Goal: Task Accomplishment & Management: Manage account settings

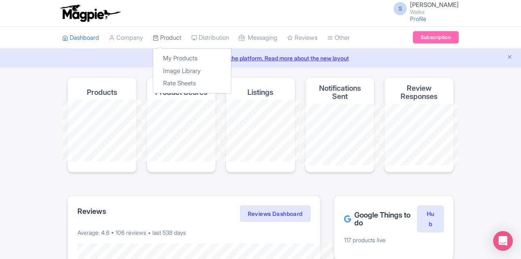
click at [153, 37] on link "Product" at bounding box center [167, 38] width 29 height 23
click at [153, 56] on link "My Products" at bounding box center [192, 58] width 78 height 13
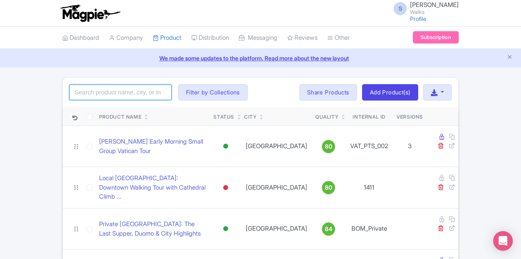
click at [69, 96] on input "search" at bounding box center [120, 92] width 102 height 16
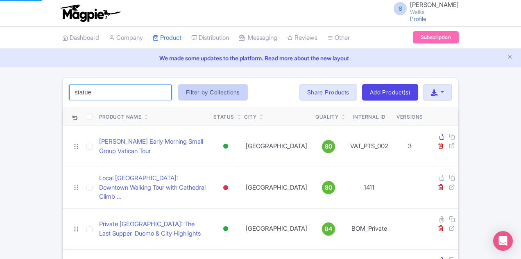
type input "statue"
click at [178, 91] on button "Filter by Collections" at bounding box center [213, 92] width 70 height 16
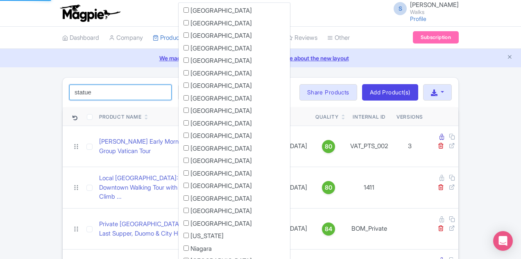
click at [85, 91] on input "statue" at bounding box center [120, 92] width 102 height 16
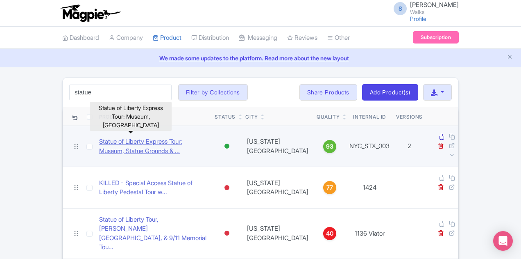
click at [111, 139] on link "Statue of Liberty Express Tour: Museum, Statue Grounds & ..." at bounding box center [153, 146] width 109 height 18
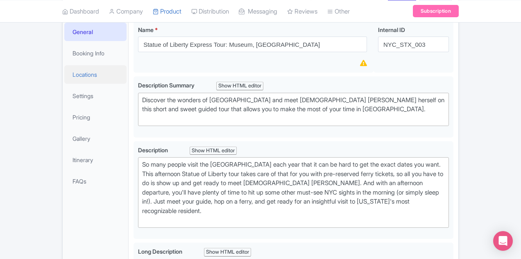
scroll to position [164, 0]
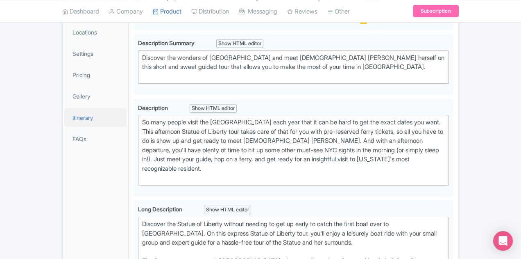
click at [64, 120] on link "Itinerary" at bounding box center [95, 117] width 62 height 18
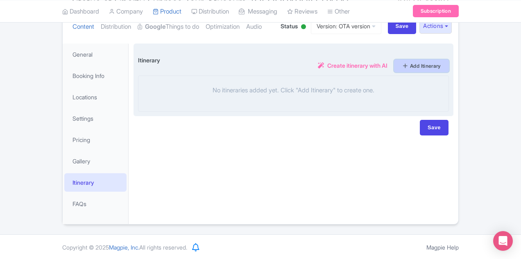
click at [449, 69] on link "Add Itinerary" at bounding box center [421, 65] width 55 height 13
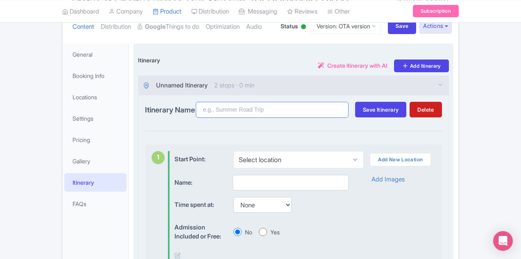
click at [224, 114] on input "Itinerary Name" at bounding box center [272, 110] width 153 height 16
type input "test"
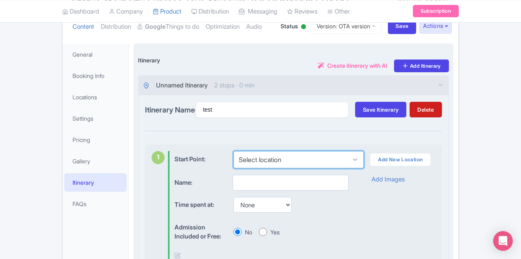
click at [234, 158] on select "Select location 1 Bowling Green, New York, NY 10004, USA" at bounding box center [299, 159] width 130 height 17
select select "0b5ada65-7825-4f4a-99e1-bd5ce86566b8"
click at [234, 151] on select "Select location 1 Bowling Green, New York, NY 10004, USA" at bounding box center [299, 159] width 130 height 17
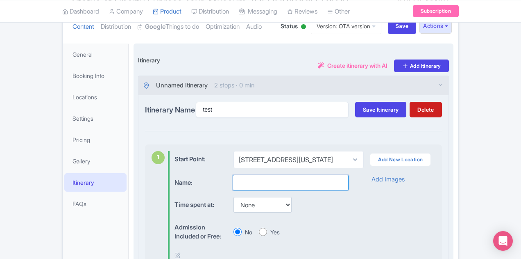
click at [233, 182] on input "text" at bounding box center [291, 183] width 116 height 16
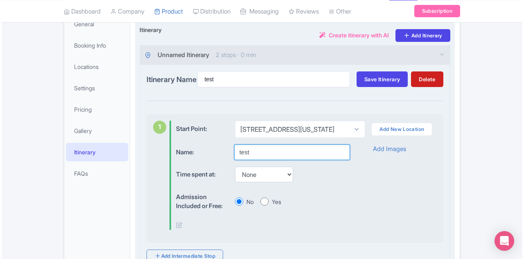
scroll to position [181, 0]
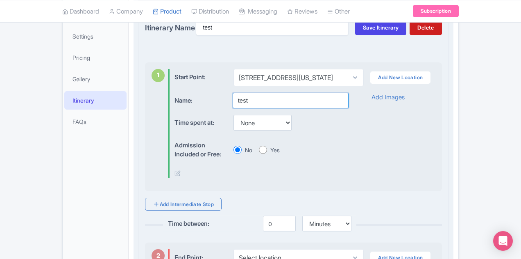
type input "test"
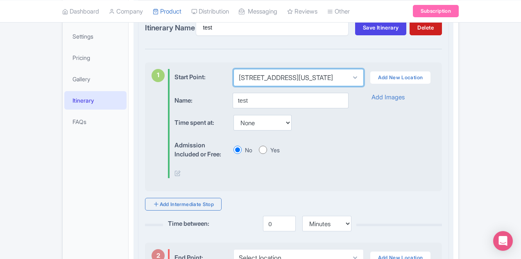
click at [252, 83] on select "Select location 1 Bowling Green, New York, NY 10004, USA" at bounding box center [299, 77] width 130 height 17
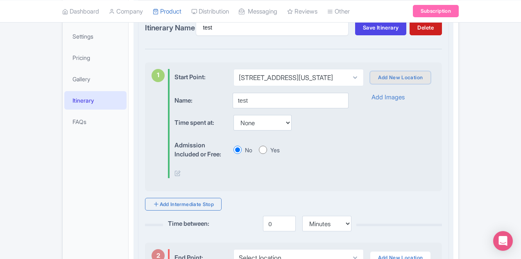
click at [393, 77] on link "Add New Location" at bounding box center [400, 77] width 60 height 12
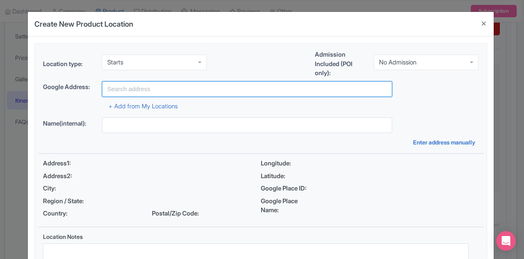
click at [125, 88] on input "text" at bounding box center [247, 89] width 291 height 16
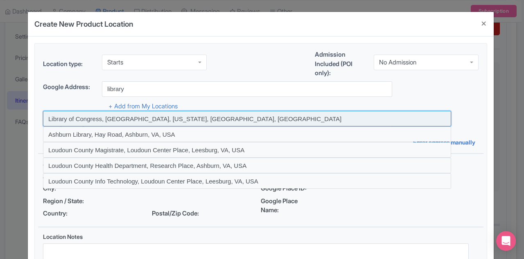
click at [126, 120] on input at bounding box center [247, 119] width 409 height 16
type input "Library of Congress, Independence Avenue Southeast, Washington, DC, USA"
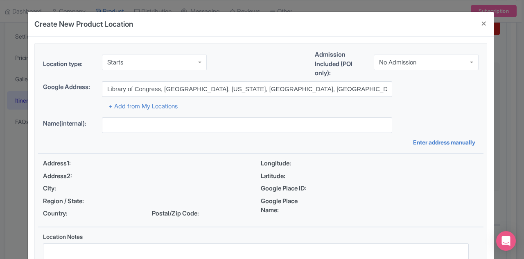
type input "Library of Congress, Independence Avenue Southeast, Washington, DC, USA"
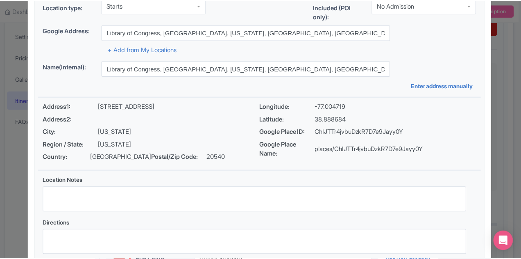
scroll to position [111, 0]
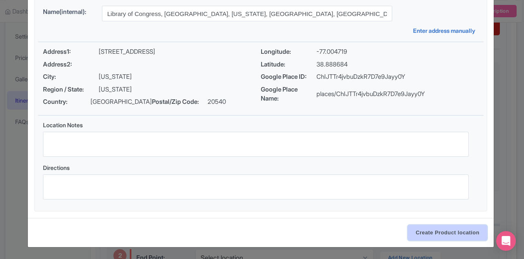
click at [429, 233] on input "Create Product location" at bounding box center [447, 233] width 79 height 16
select select "6a4be77f-b0ea-456c-99db-ba291c0b9eb3"
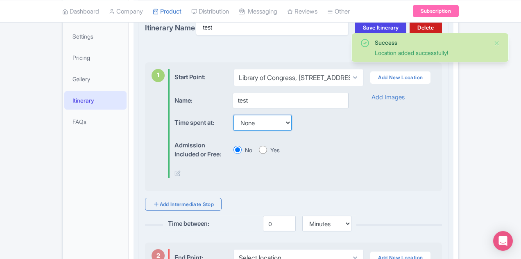
click at [248, 120] on select "None 15 mins 30 mins 45 mins 1 hour 1 hour 15 mins 1 hour 30 mins 1 hour 45 min…" at bounding box center [263, 123] width 58 height 16
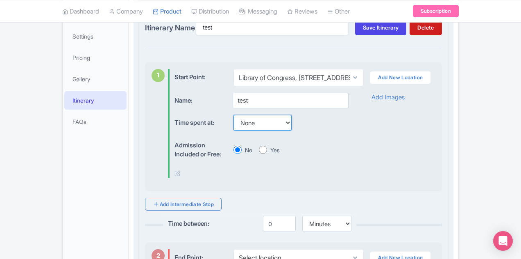
select select "15"
click at [234, 115] on select "None 15 mins 30 mins 45 mins 1 hour 1 hour 15 mins 1 hour 30 mins 1 hour 45 min…" at bounding box center [263, 123] width 58 height 16
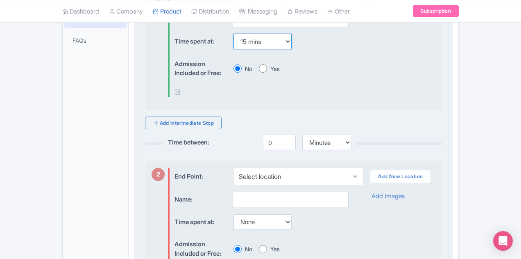
scroll to position [263, 0]
click at [259, 67] on input "Yes" at bounding box center [263, 68] width 8 height 8
radio input "true"
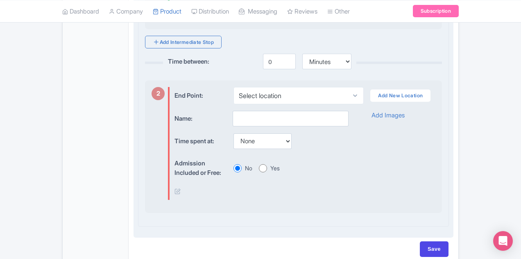
scroll to position [299, 0]
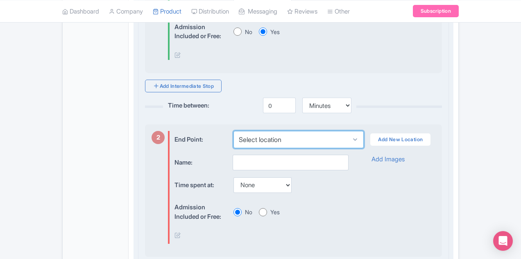
click at [257, 131] on select "Select location New York County, The Battery, New York, US" at bounding box center [299, 139] width 130 height 17
select select "9bb5a2c7-da1a-4c84-b890-c2d699aa9e54"
click at [234, 131] on select "Select location New York County, The Battery, New York, US" at bounding box center [299, 139] width 130 height 17
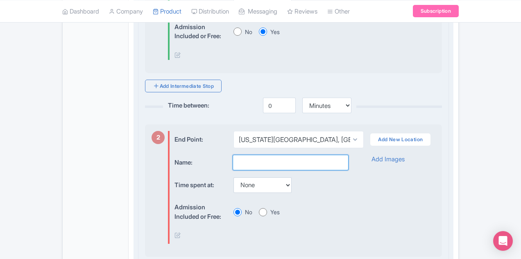
click at [250, 160] on input "text" at bounding box center [291, 162] width 116 height 16
type input "test"
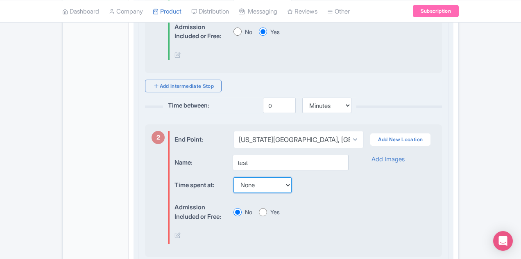
click at [234, 179] on select "None 15 mins 30 mins 45 mins 1 hour 1 hour 15 mins 1 hour 30 mins 1 hour 45 min…" at bounding box center [263, 185] width 58 height 16
select select "15"
click at [234, 177] on select "None 15 mins 30 mins 45 mins 1 hour 1 hour 15 mins 1 hour 30 mins 1 hour 45 min…" at bounding box center [263, 185] width 58 height 16
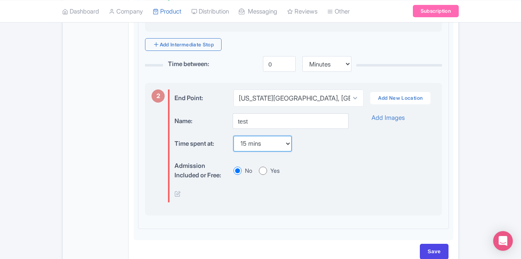
scroll to position [381, 0]
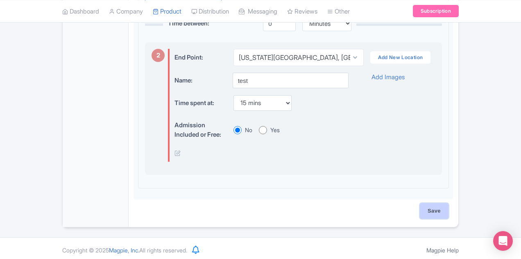
click at [449, 203] on input "Save" at bounding box center [434, 211] width 29 height 16
type input "Saving..."
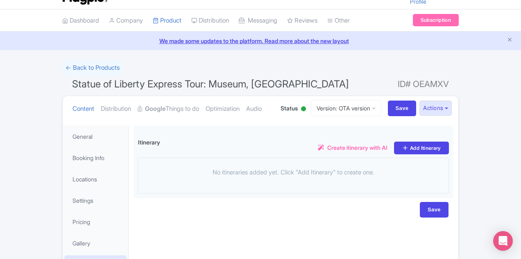
scroll to position [58, 0]
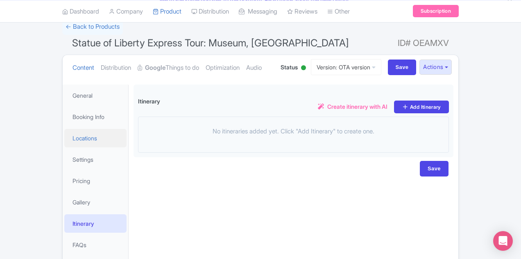
click at [64, 138] on link "Locations" at bounding box center [95, 138] width 62 height 18
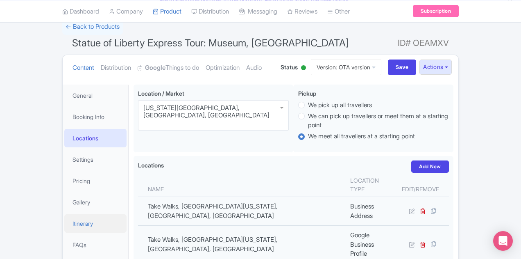
click at [64, 225] on link "Itinerary" at bounding box center [95, 223] width 62 height 18
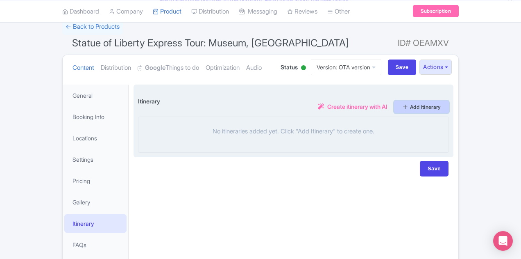
click at [449, 109] on link "Add Itinerary" at bounding box center [421, 106] width 55 height 13
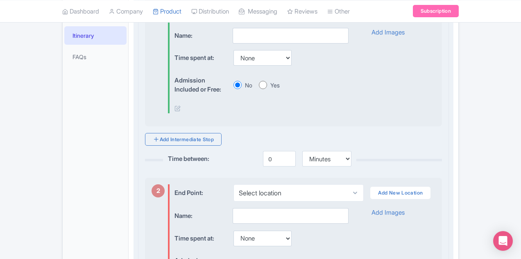
scroll to position [181, 0]
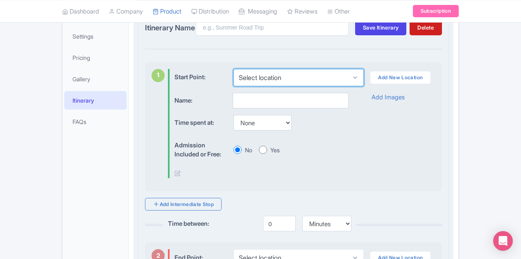
click at [364, 75] on select "Select location 1 Bowling Green, New York, NY 10004, USA Library of Congress, 1…" at bounding box center [299, 77] width 130 height 17
select select "0b5ada65-7825-4f4a-99e1-bd5ce86566b8"
click at [234, 69] on select "Select location 1 Bowling Green, New York, NY 10004, USA Library of Congress, 1…" at bounding box center [299, 77] width 130 height 17
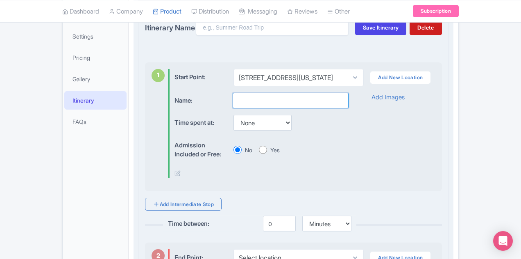
click at [282, 100] on input "text" at bounding box center [291, 101] width 116 height 16
type input "test"
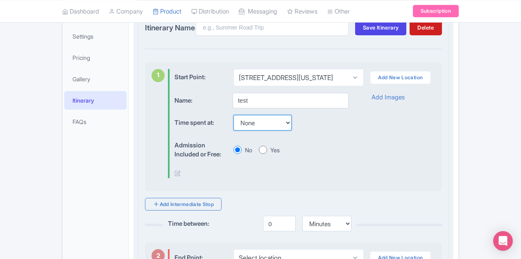
click at [241, 125] on select "None 15 mins 30 mins 45 mins 1 hour 1 hour 15 mins 1 hour 30 mins 1 hour 45 min…" at bounding box center [263, 123] width 58 height 16
select select "15"
click at [234, 115] on select "None 15 mins 30 mins 45 mins 1 hour 1 hour 15 mins 1 hour 30 mins 1 hour 45 min…" at bounding box center [263, 123] width 58 height 16
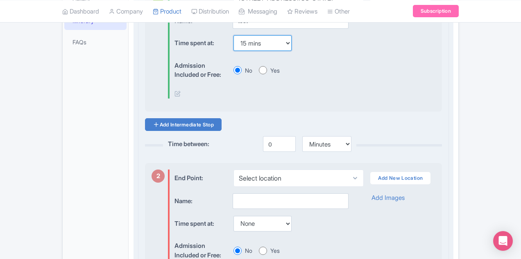
scroll to position [263, 0]
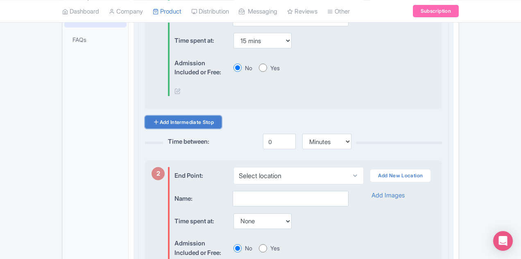
click at [176, 118] on link "Add Intermediate Stop" at bounding box center [183, 122] width 77 height 13
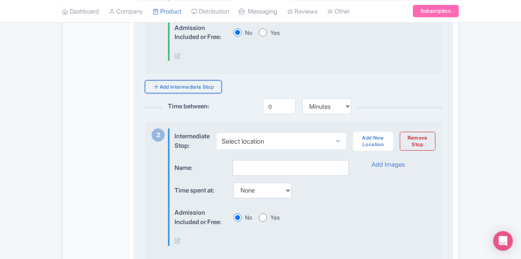
scroll to position [345, 0]
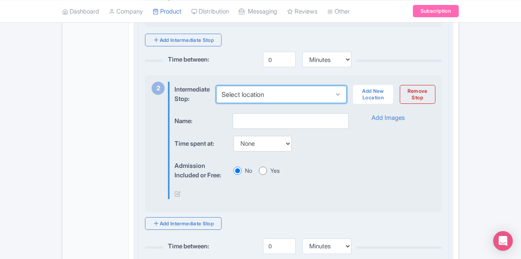
click at [291, 89] on select "Select location" at bounding box center [281, 94] width 130 height 17
click at [346, 91] on select "Select location" at bounding box center [281, 94] width 130 height 17
click at [347, 92] on select "Select location" at bounding box center [281, 94] width 130 height 17
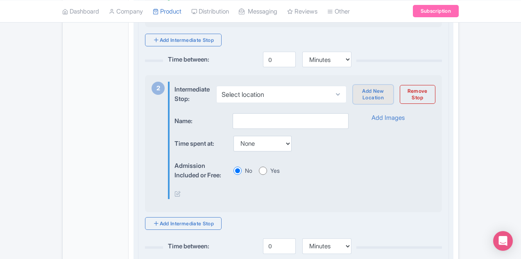
click at [393, 89] on link "Add New Location" at bounding box center [373, 94] width 40 height 19
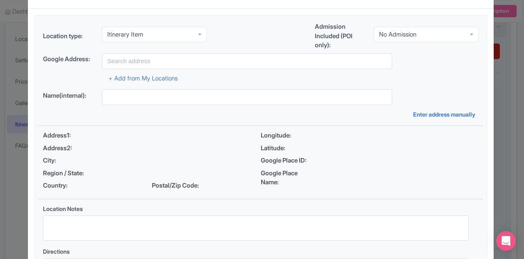
scroll to position [41, 0]
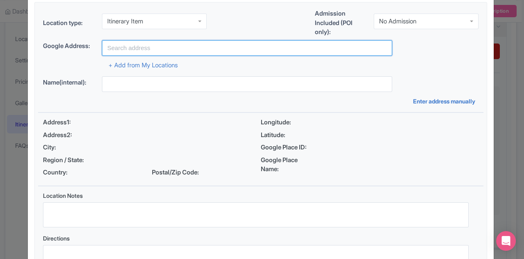
click at [204, 45] on input "text" at bounding box center [247, 48] width 291 height 16
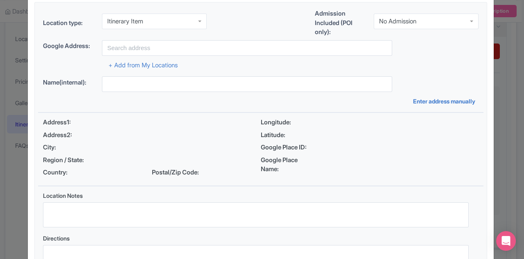
click at [435, 26] on div "No Admission" at bounding box center [426, 22] width 105 height 16
click at [423, 26] on div "Admission Ticket" at bounding box center [426, 22] width 105 height 16
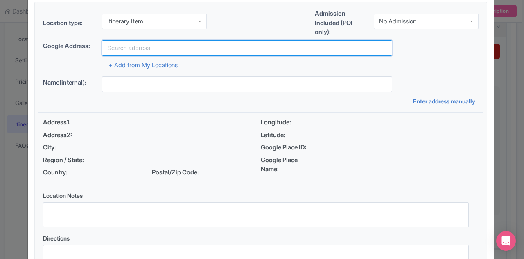
click at [173, 49] on input "text" at bounding box center [247, 48] width 291 height 16
click at [171, 49] on input "louvre" at bounding box center [247, 48] width 291 height 16
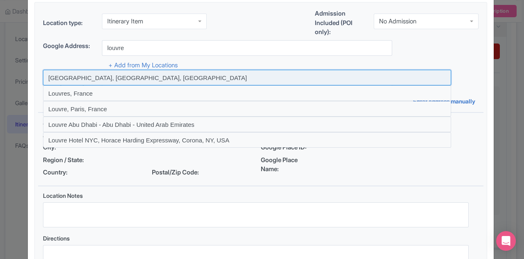
click at [148, 77] on input at bounding box center [247, 78] width 409 height 16
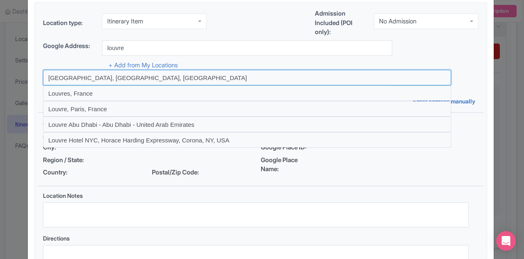
type input "[GEOGRAPHIC_DATA], [GEOGRAPHIC_DATA], [GEOGRAPHIC_DATA]"
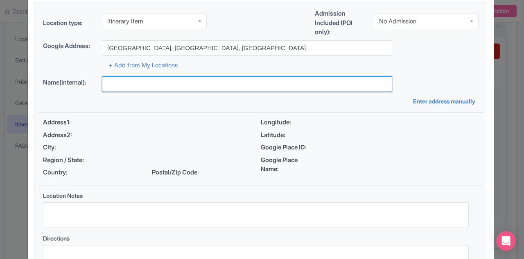
click at [180, 83] on input "text" at bounding box center [247, 84] width 291 height 16
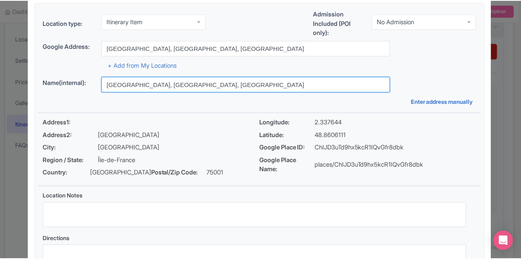
scroll to position [111, 0]
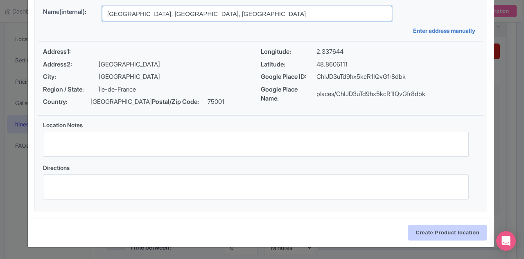
type input "Louvre Museum, Paris, Francetest"
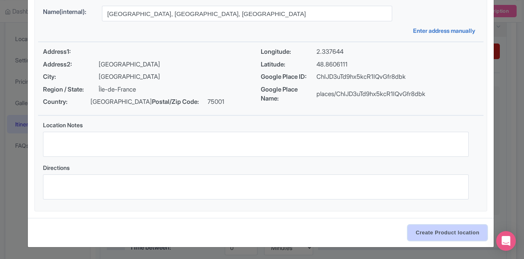
click at [431, 233] on input "Create Product location" at bounding box center [447, 233] width 79 height 16
select select "9ee69b82-5d2d-4600-96bd-39d00ba50f9c"
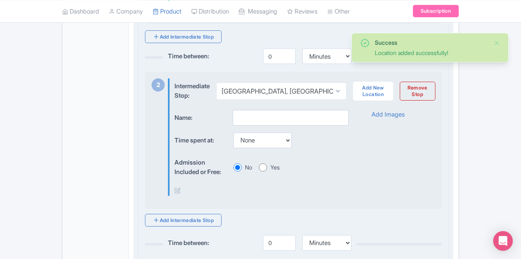
scroll to position [362, 0]
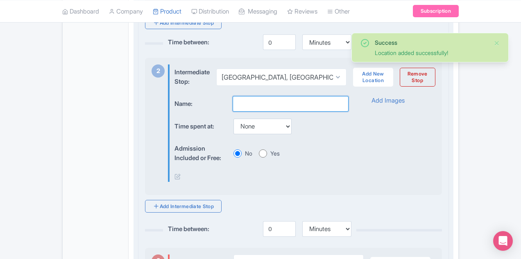
click at [233, 104] on input "text" at bounding box center [291, 104] width 116 height 16
type input "test"
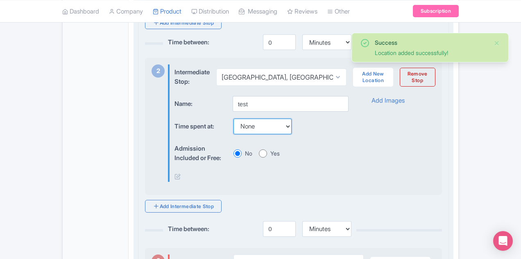
click at [234, 129] on select "None 15 mins 30 mins 45 mins 1 hour 1 hour 15 mins 1 hour 30 mins 1 hour 45 min…" at bounding box center [263, 126] width 58 height 16
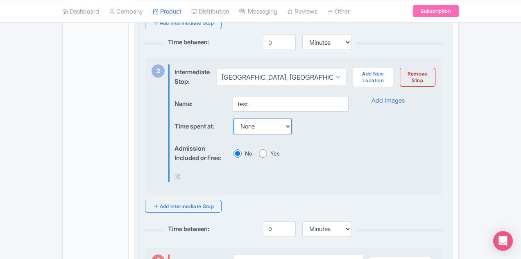
select select "15"
click at [234, 118] on select "None 15 mins 30 mins 45 mins 1 hour 1 hour 15 mins 1 hour 30 mins 1 hour 45 min…" at bounding box center [263, 126] width 58 height 16
click at [259, 150] on input "Yes" at bounding box center [263, 153] width 8 height 8
radio input "true"
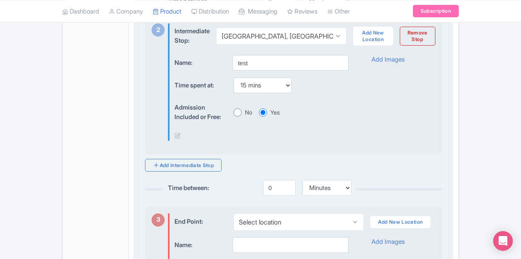
scroll to position [526, 0]
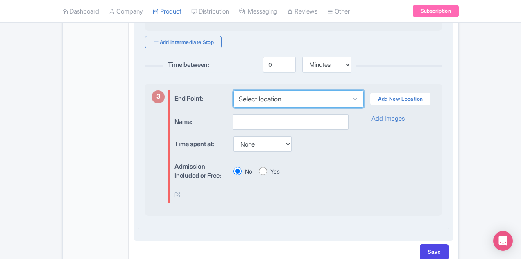
click at [280, 97] on select "Select location New York County, The Battery, New York, US" at bounding box center [299, 98] width 130 height 17
select select "9bb5a2c7-da1a-4c84-b890-c2d699aa9e54"
click at [234, 90] on select "Select location New York County, The Battery, New York, US" at bounding box center [299, 98] width 130 height 17
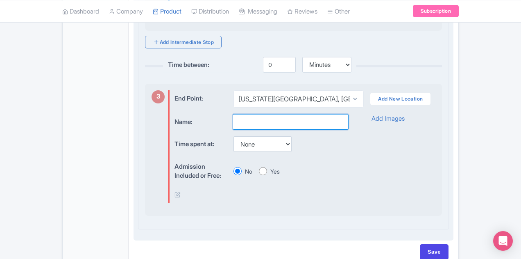
click at [241, 120] on input "text" at bounding box center [291, 122] width 116 height 16
type input "test"
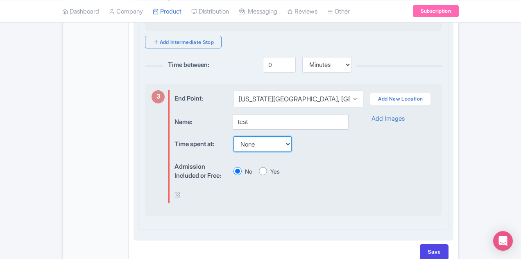
click at [234, 141] on select "None 15 mins 30 mins 45 mins 1 hour 1 hour 15 mins 1 hour 30 mins 1 hour 45 min…" at bounding box center [263, 144] width 58 height 16
select select "15"
click at [234, 136] on select "None 15 mins 30 mins 45 mins 1 hour 1 hour 15 mins 1 hour 30 mins 1 hour 45 min…" at bounding box center [263, 144] width 58 height 16
click at [259, 169] on input "Yes" at bounding box center [263, 171] width 8 height 8
radio input "true"
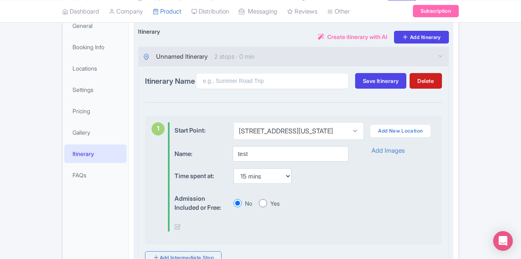
scroll to position [116, 0]
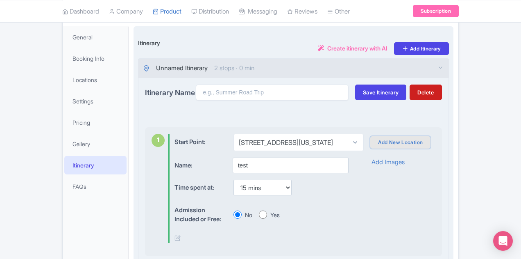
click at [401, 142] on link "Add New Location" at bounding box center [400, 142] width 60 height 12
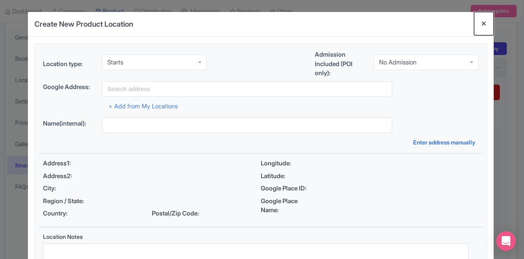
click at [484, 24] on button "Close" at bounding box center [485, 23] width 20 height 23
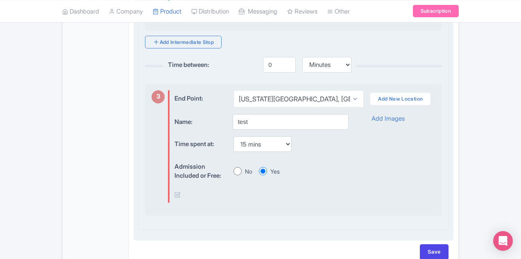
scroll to position [567, 0]
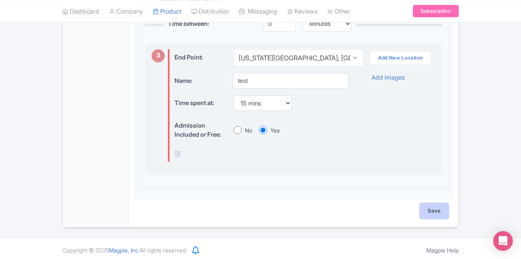
click at [449, 205] on input "Save" at bounding box center [434, 211] width 29 height 16
type input "Saving..."
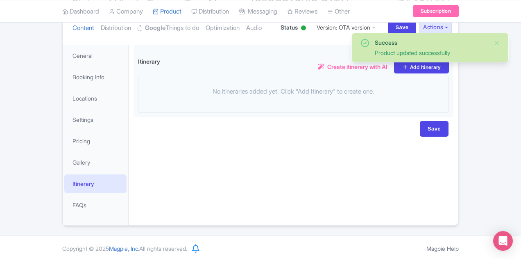
scroll to position [99, 0]
